Goal: Navigation & Orientation: Understand site structure

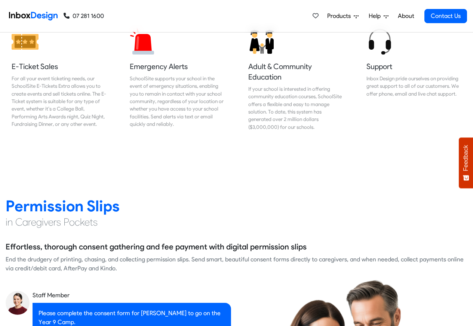
scroll to position [1076, 0]
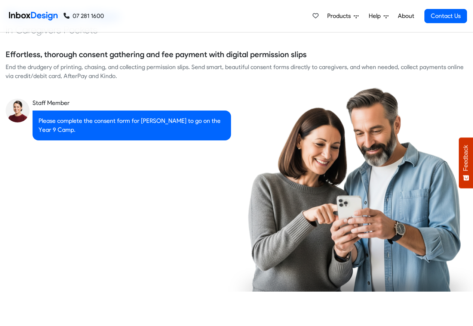
checkbox input "true"
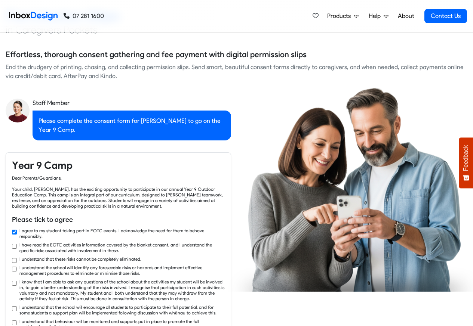
checkbox input "true"
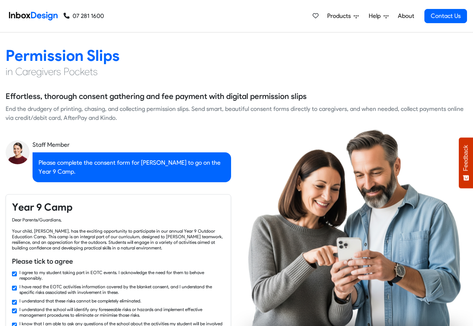
checkbox input "false"
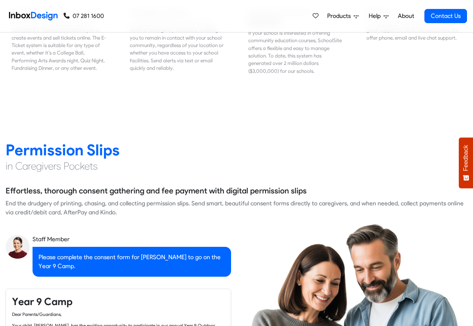
checkbox input "false"
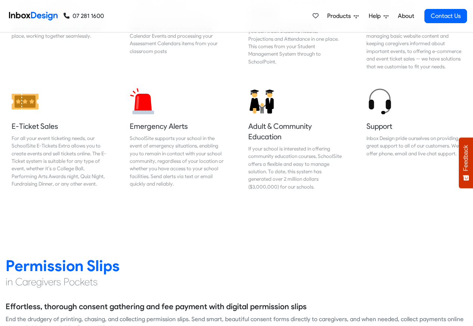
checkbox input "false"
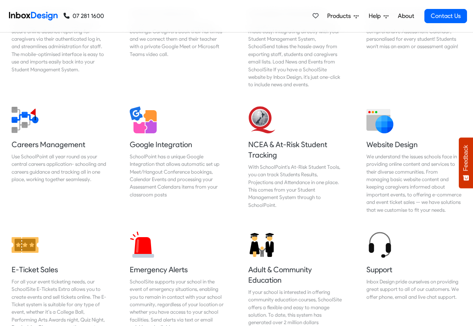
checkbox input "false"
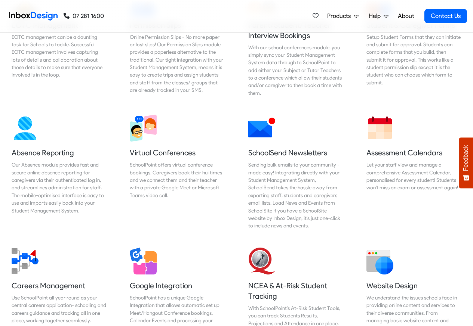
checkbox input "false"
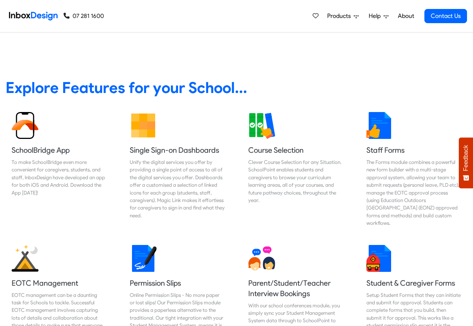
scroll to position [224, 0]
